Goal: Task Accomplishment & Management: Manage account settings

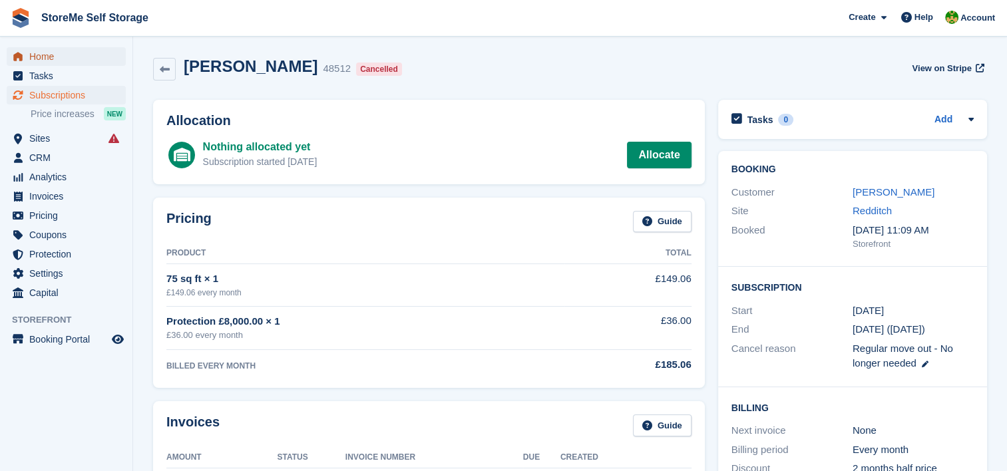
click at [65, 53] on span "Home" at bounding box center [69, 56] width 80 height 19
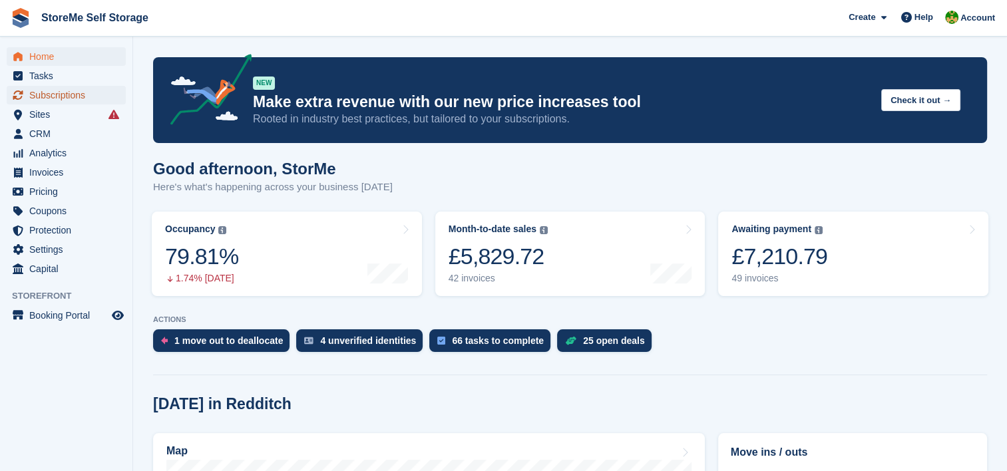
click at [69, 99] on span "Subscriptions" at bounding box center [69, 95] width 80 height 19
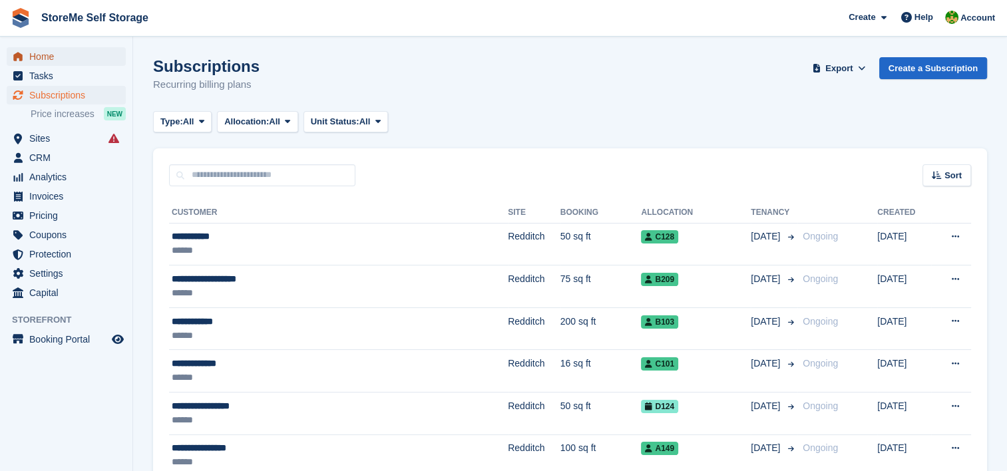
click at [48, 63] on span "Home" at bounding box center [69, 56] width 80 height 19
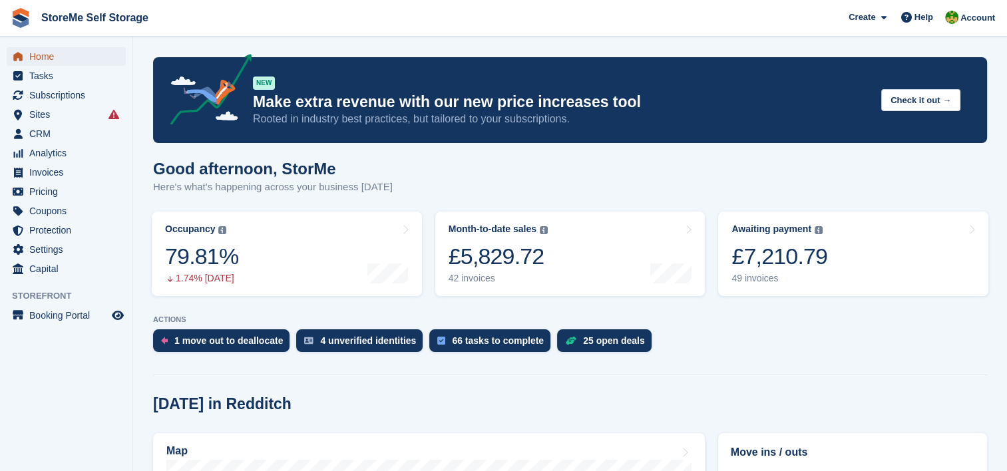
click at [28, 55] on link "Home" at bounding box center [66, 56] width 119 height 19
click at [363, 350] on div "4 unverified identities" at bounding box center [359, 340] width 126 height 23
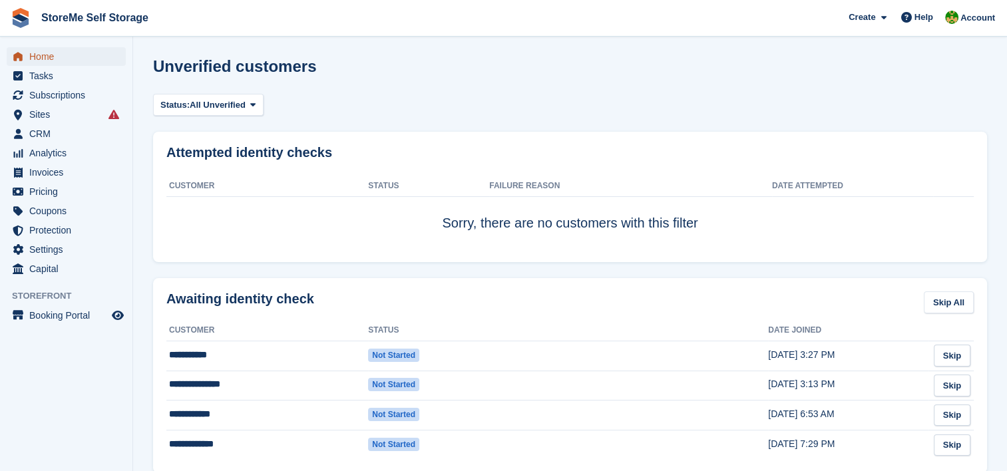
click at [86, 61] on span "Home" at bounding box center [69, 56] width 80 height 19
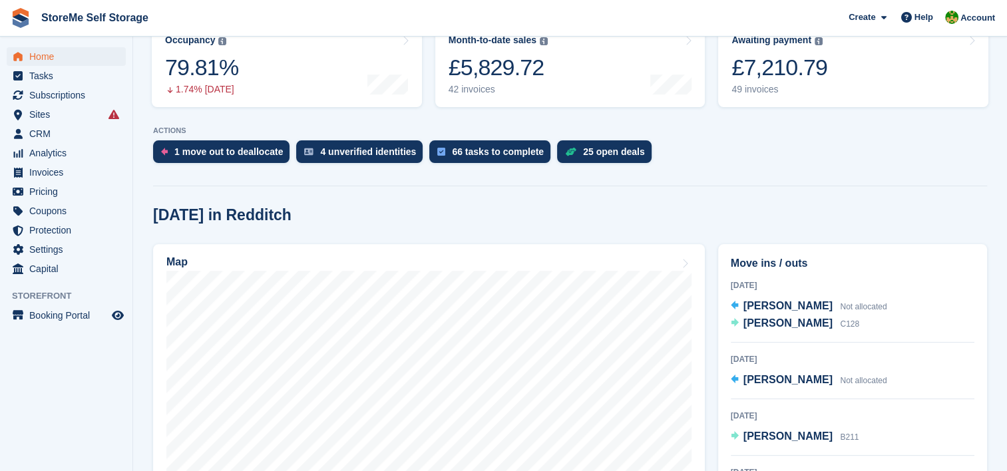
scroll to position [133, 0]
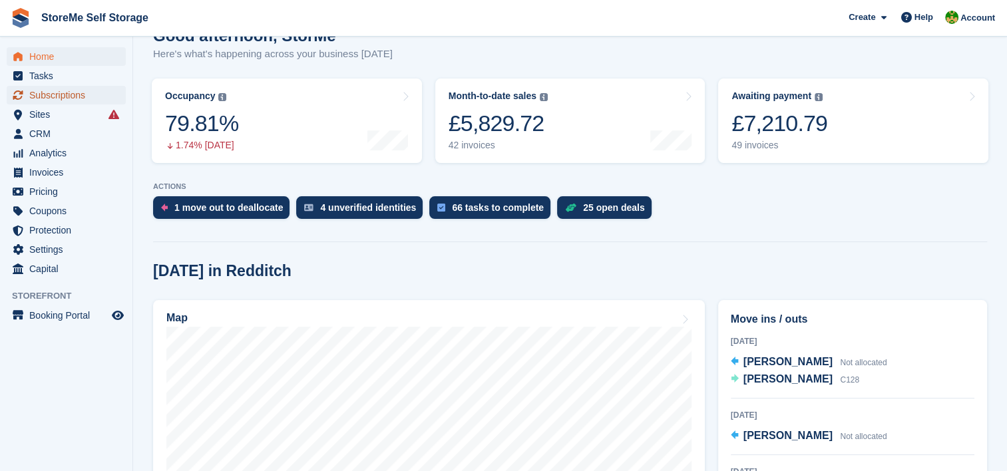
click at [58, 104] on span "Subscriptions" at bounding box center [69, 95] width 80 height 19
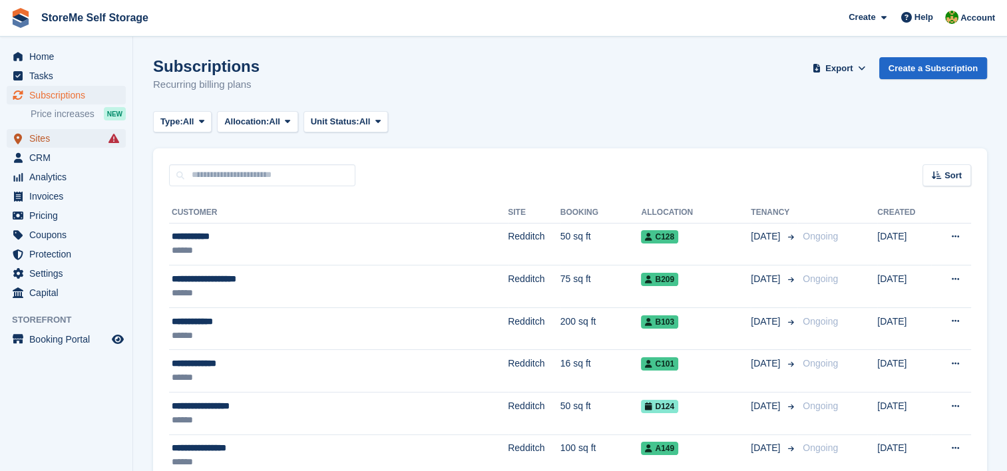
click at [67, 136] on span "Sites" at bounding box center [69, 138] width 80 height 19
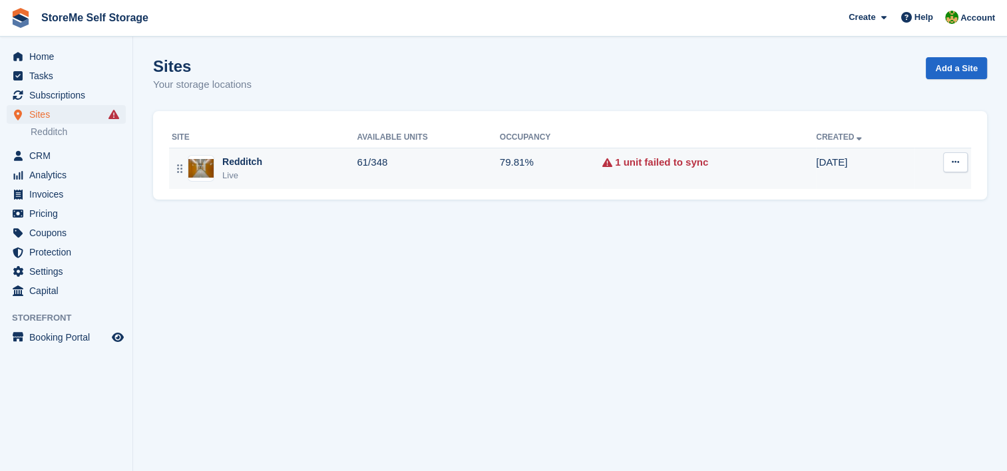
click at [289, 166] on div "Redditch Live" at bounding box center [264, 168] width 185 height 27
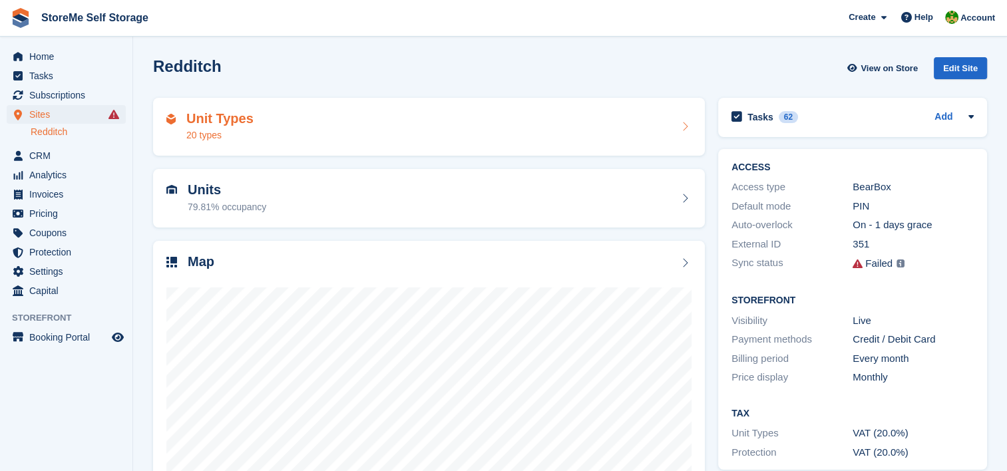
click at [209, 196] on h2 "Units" at bounding box center [227, 189] width 79 height 15
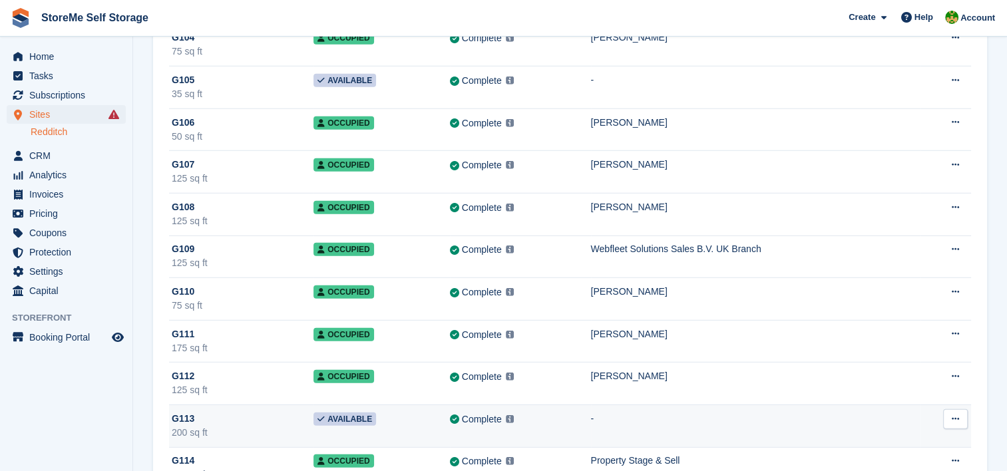
scroll to position [13576, 0]
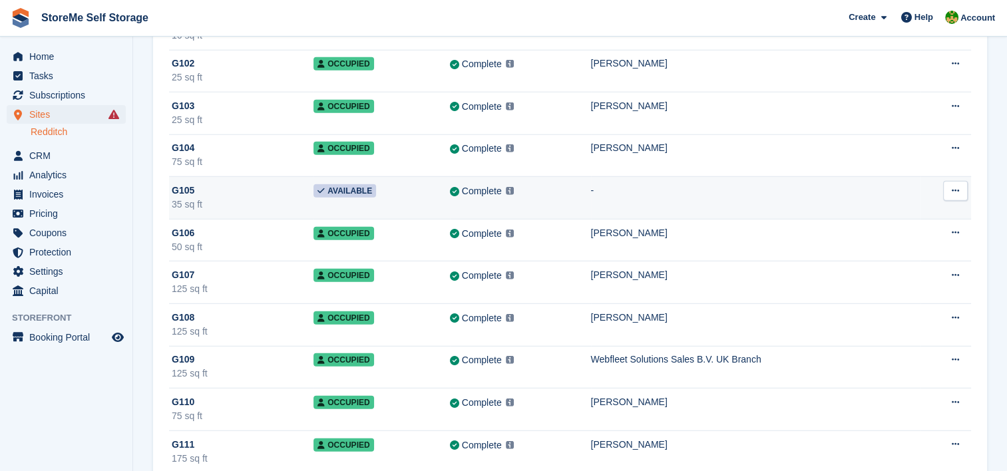
click at [242, 198] on div "35 sq ft" at bounding box center [243, 205] width 142 height 14
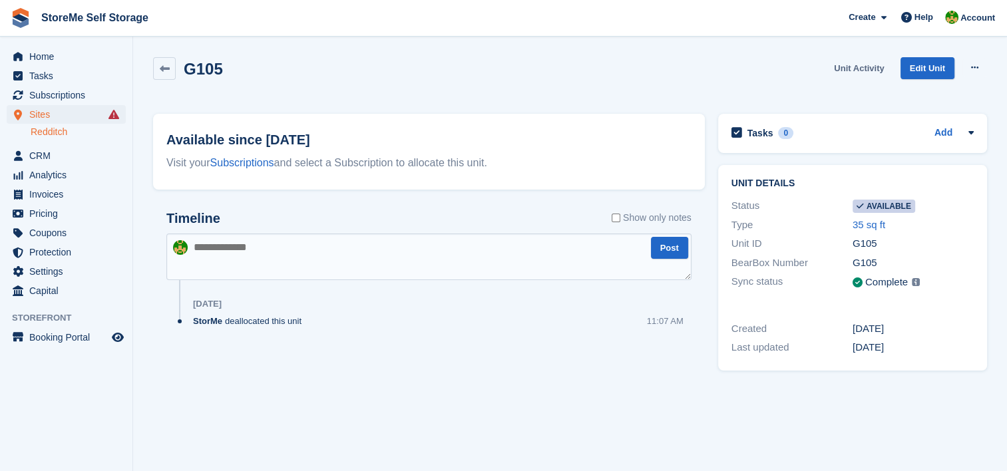
click at [842, 63] on link "Unit Activity" at bounding box center [859, 68] width 61 height 22
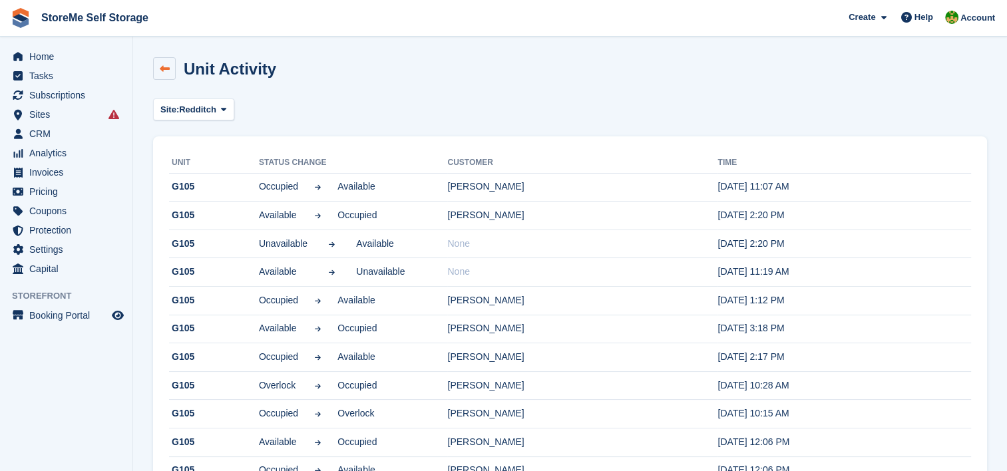
click at [173, 72] on link at bounding box center [164, 68] width 23 height 23
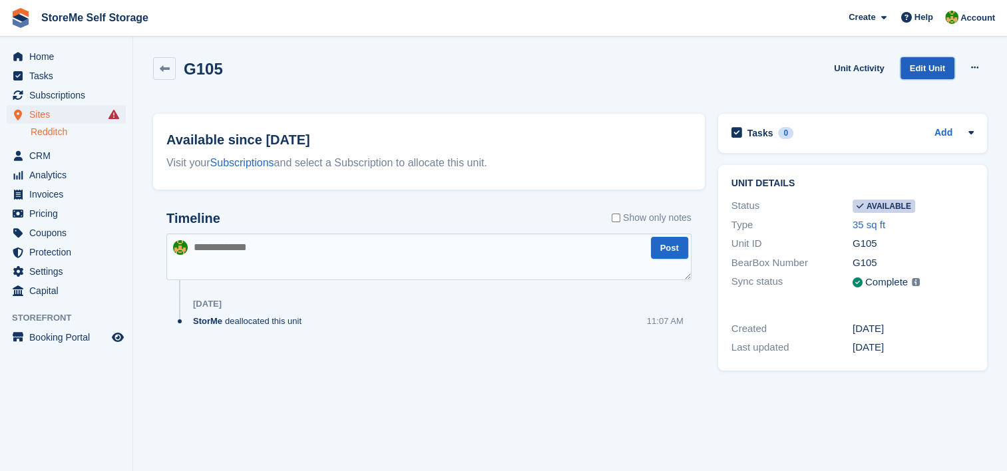
click at [920, 71] on link "Edit Unit" at bounding box center [927, 68] width 54 height 22
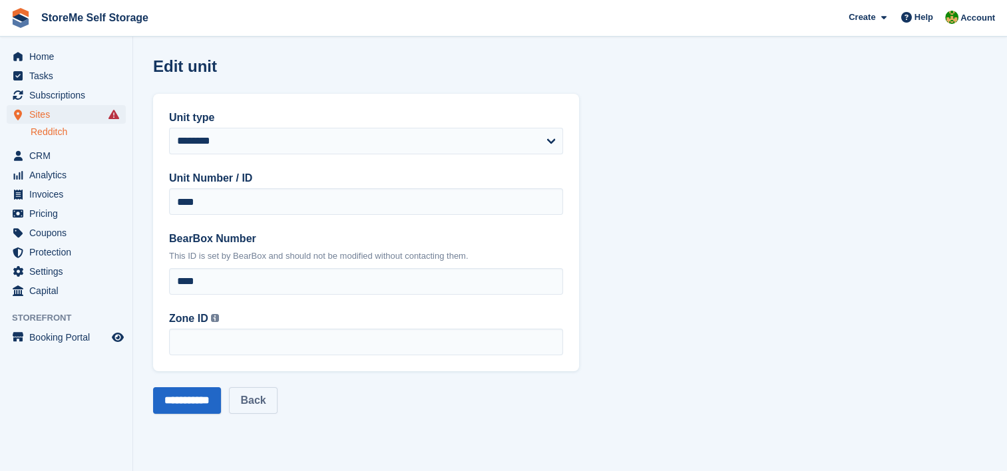
click at [266, 401] on link "Back" at bounding box center [253, 400] width 48 height 27
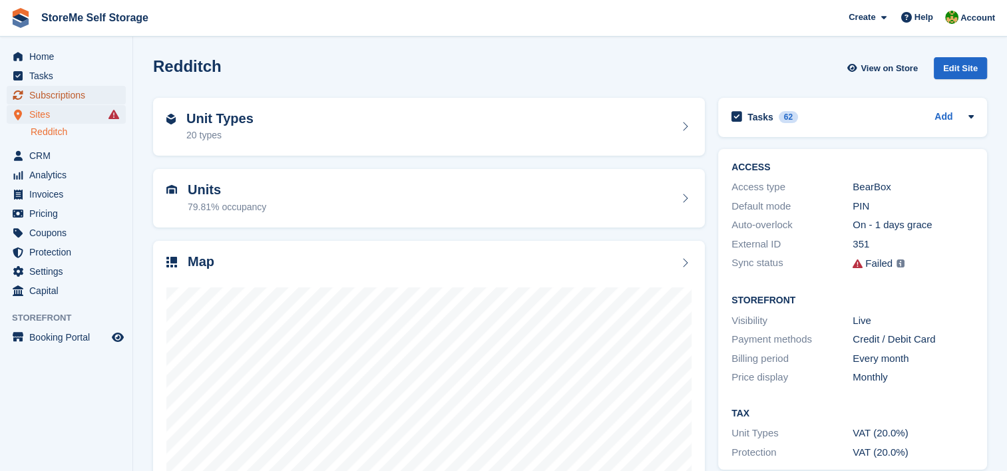
click at [43, 91] on span "Subscriptions" at bounding box center [69, 95] width 80 height 19
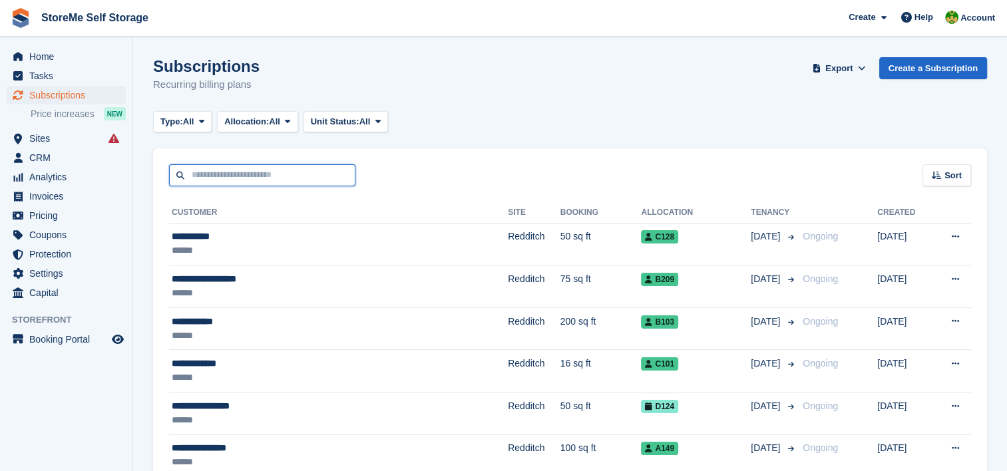
drag, startPoint x: 0, startPoint y: 0, endPoint x: 225, endPoint y: 173, distance: 283.8
click at [225, 173] on input "text" at bounding box center [262, 175] width 186 height 22
type input "**********"
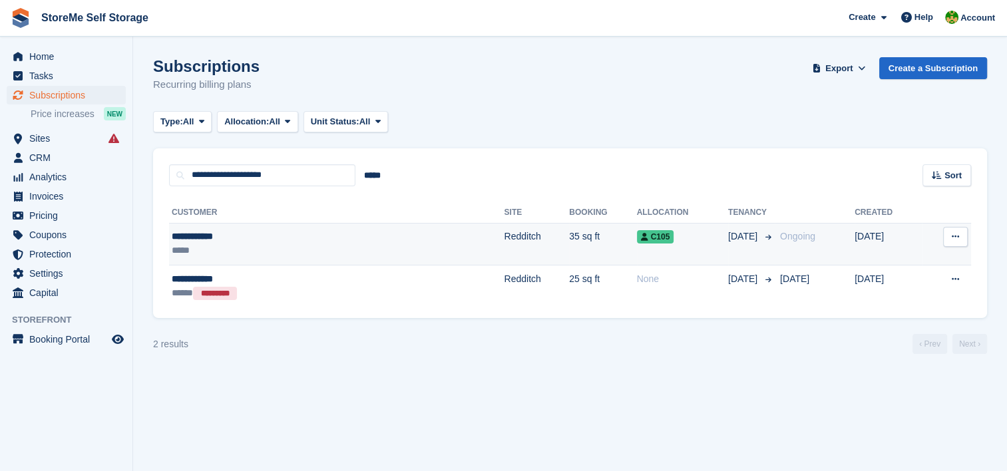
click at [297, 229] on td "**********" at bounding box center [336, 244] width 335 height 43
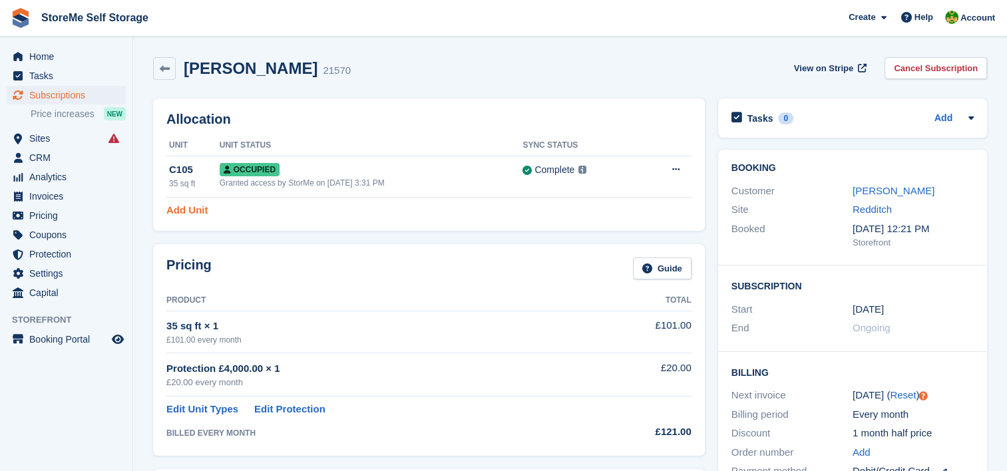
click at [189, 216] on link "Add Unit" at bounding box center [186, 210] width 41 height 15
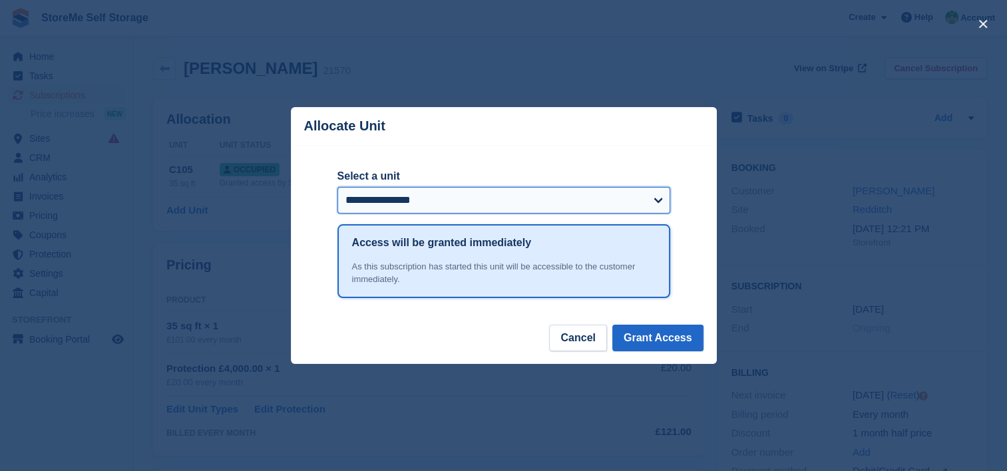
click at [427, 203] on select "**********" at bounding box center [503, 200] width 333 height 27
select select "***"
click at [337, 188] on select "**********" at bounding box center [503, 200] width 333 height 27
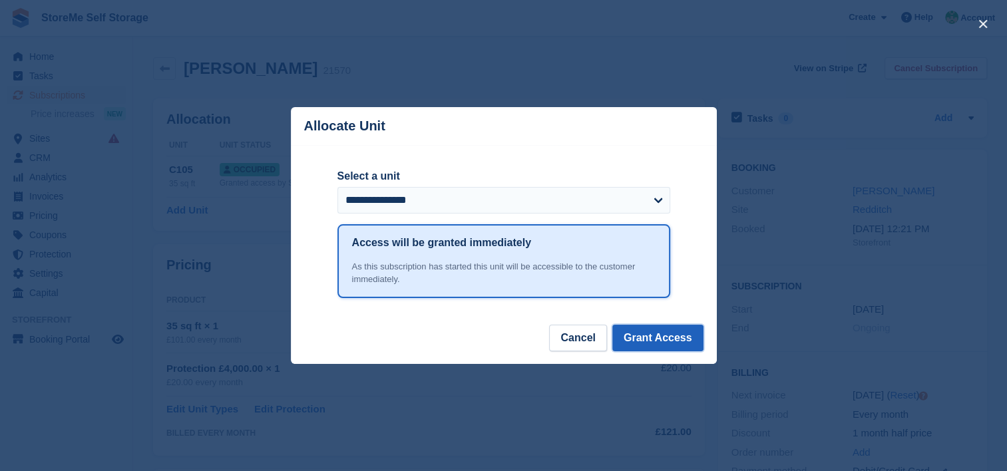
click at [681, 345] on button "Grant Access" at bounding box center [657, 338] width 91 height 27
